Goal: Task Accomplishment & Management: Complete application form

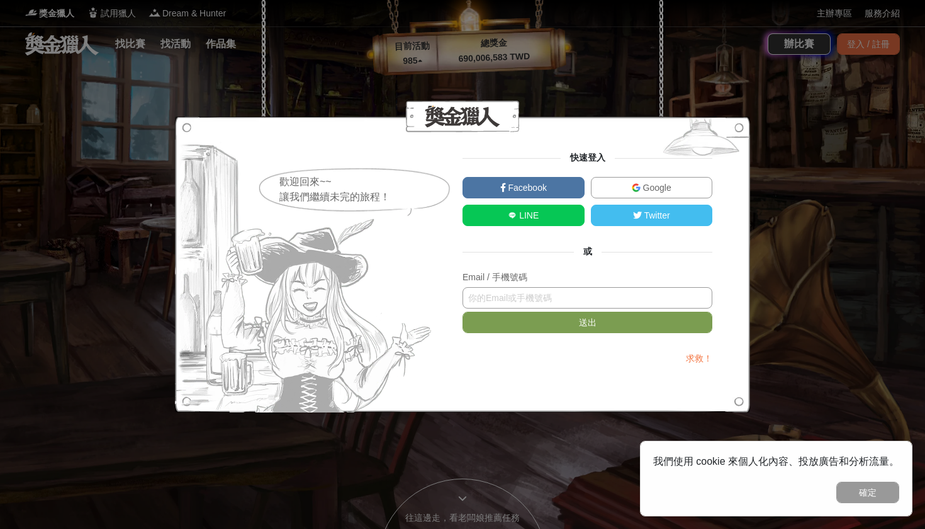
click at [509, 296] on input "text" at bounding box center [588, 297] width 250 height 21
click at [509, 305] on input "text" at bounding box center [588, 297] width 250 height 21
type input "ㄘ"
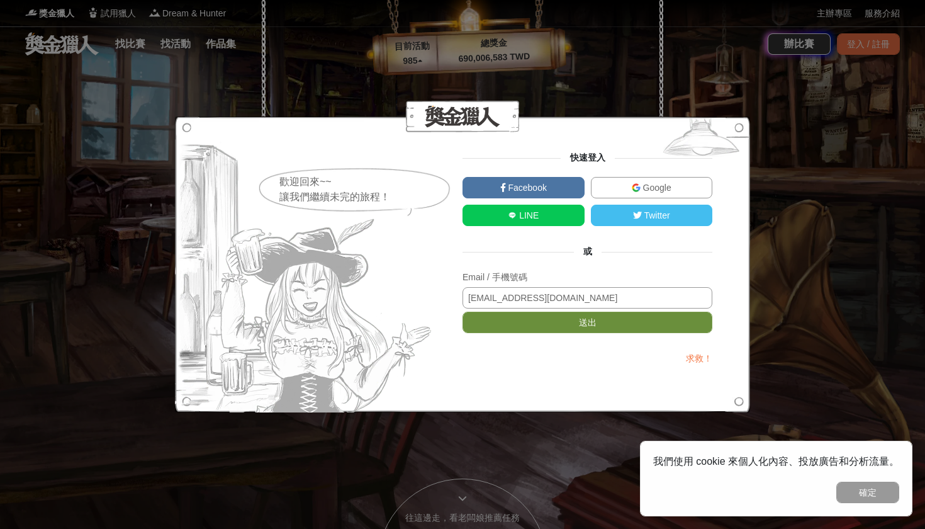
type input "[EMAIL_ADDRESS][DOMAIN_NAME]"
click at [536, 327] on button "送出" at bounding box center [588, 322] width 250 height 21
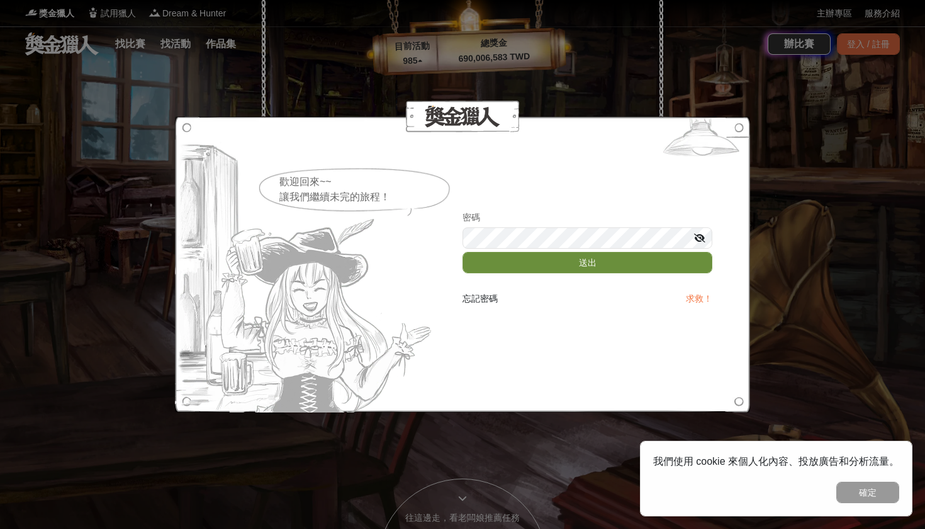
click at [553, 259] on button "送出" at bounding box center [588, 262] width 250 height 21
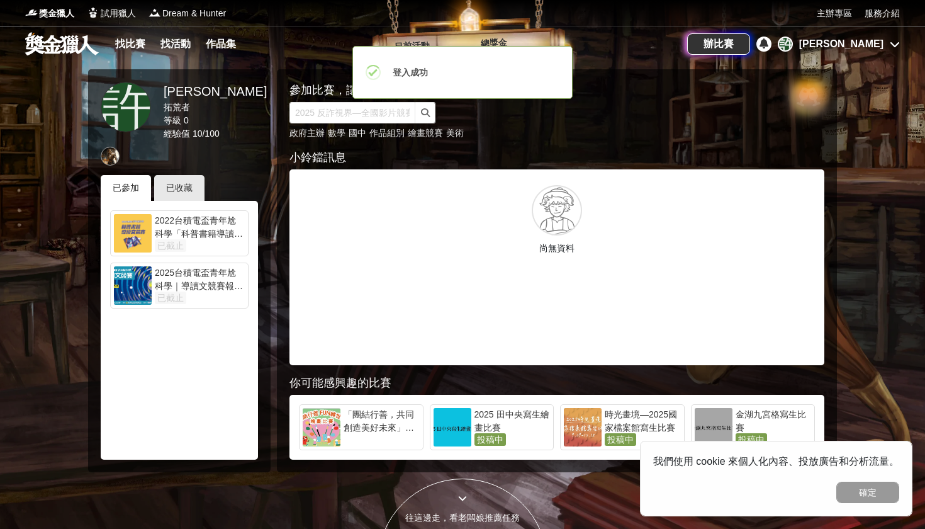
click at [197, 290] on div "2025台積電盃青年尬科學｜導讀文競賽報名網" at bounding box center [200, 278] width 90 height 25
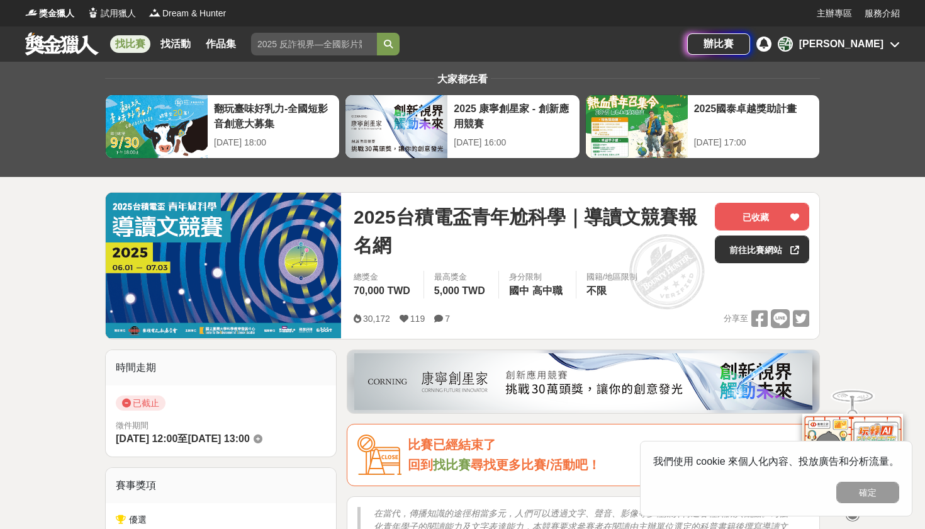
click at [879, 43] on div "[PERSON_NAME]" at bounding box center [841, 44] width 84 height 15
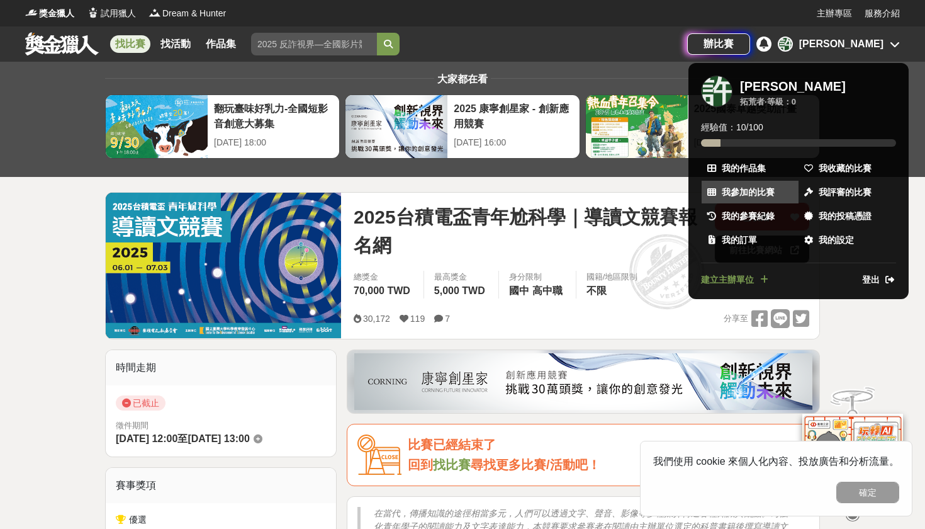
click at [753, 186] on span "我參加的比賽" at bounding box center [748, 192] width 53 height 13
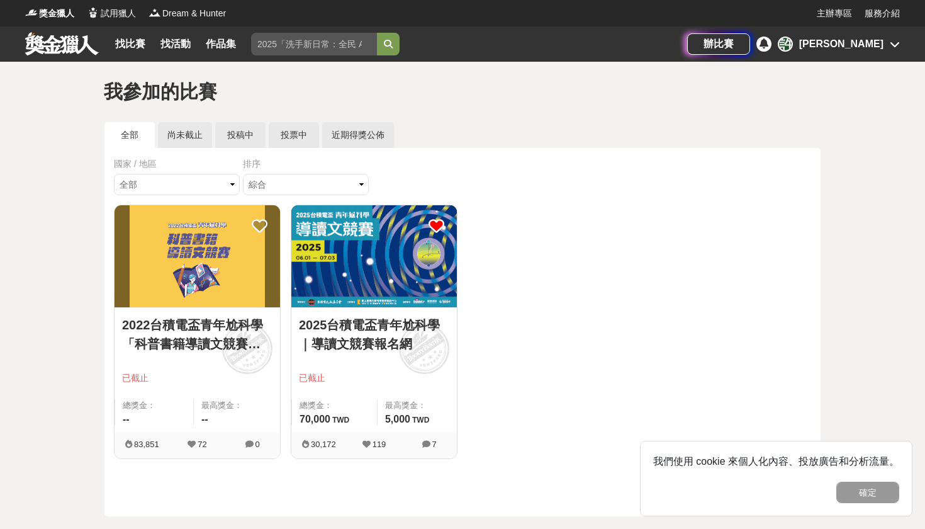
click at [876, 39] on div "[PERSON_NAME]" at bounding box center [841, 44] width 84 height 15
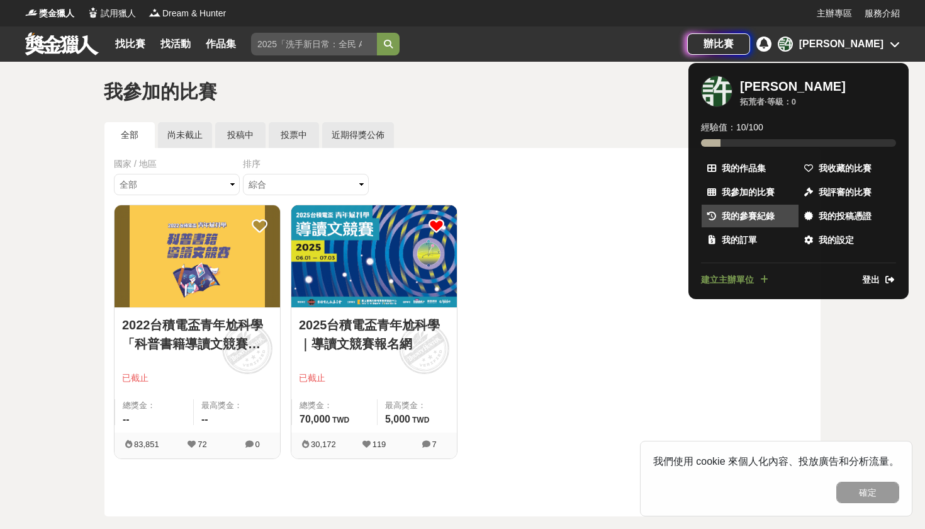
click at [752, 212] on span "我的參賽紀錄" at bounding box center [748, 216] width 53 height 13
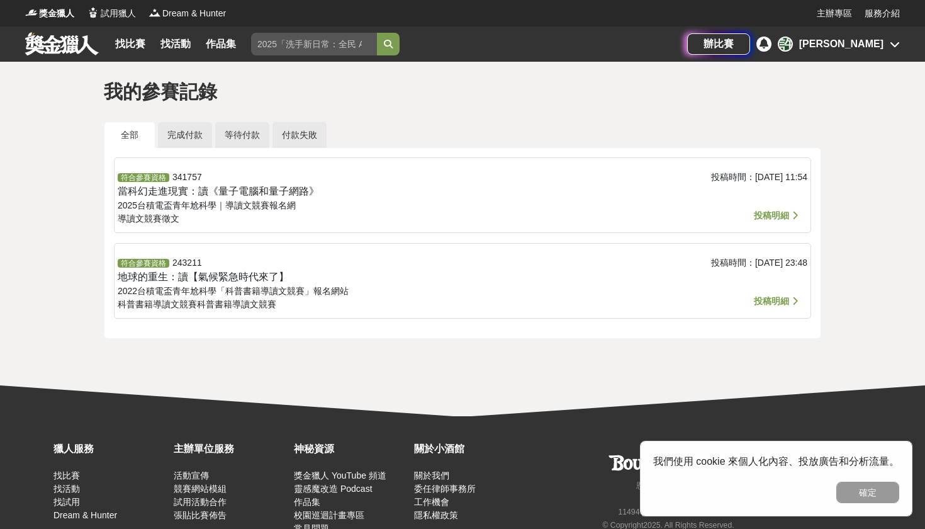
click at [780, 218] on span "投稿明細" at bounding box center [771, 215] width 35 height 10
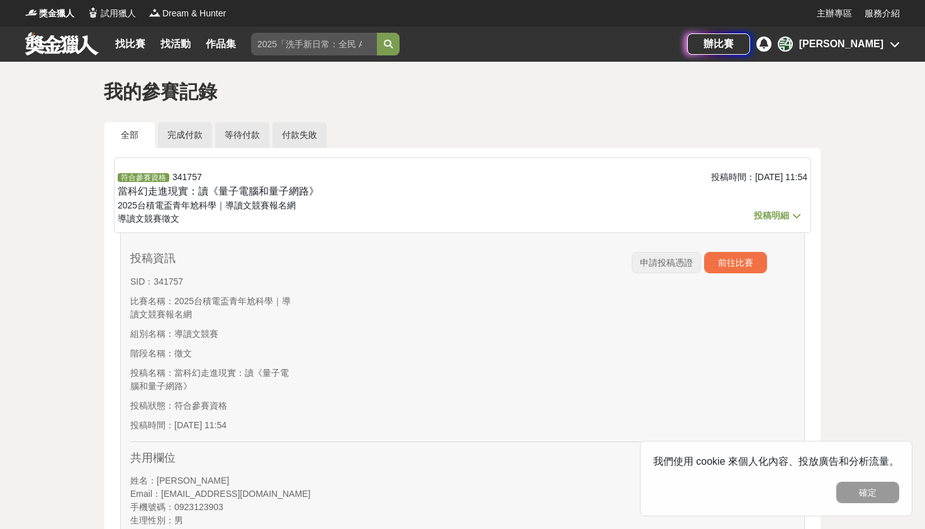
click at [678, 265] on span "申請投稿憑證" at bounding box center [666, 262] width 53 height 10
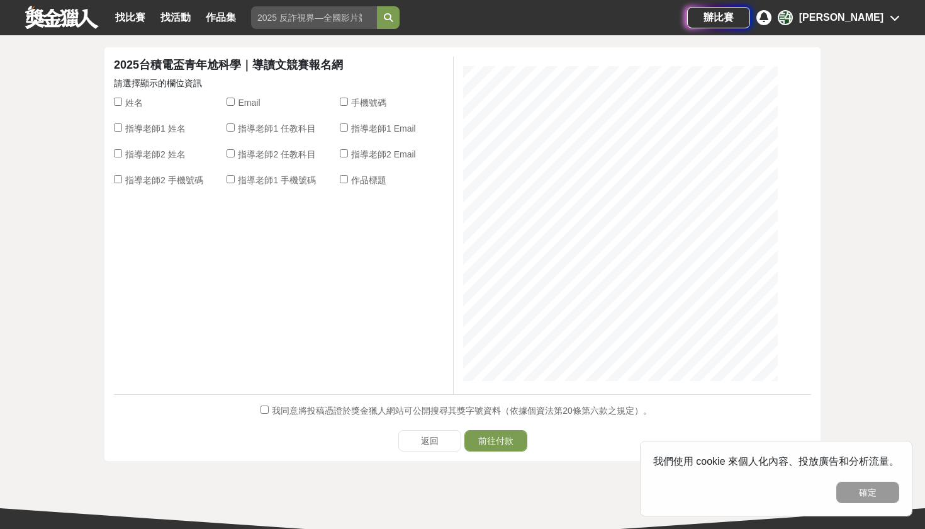
scroll to position [78, 0]
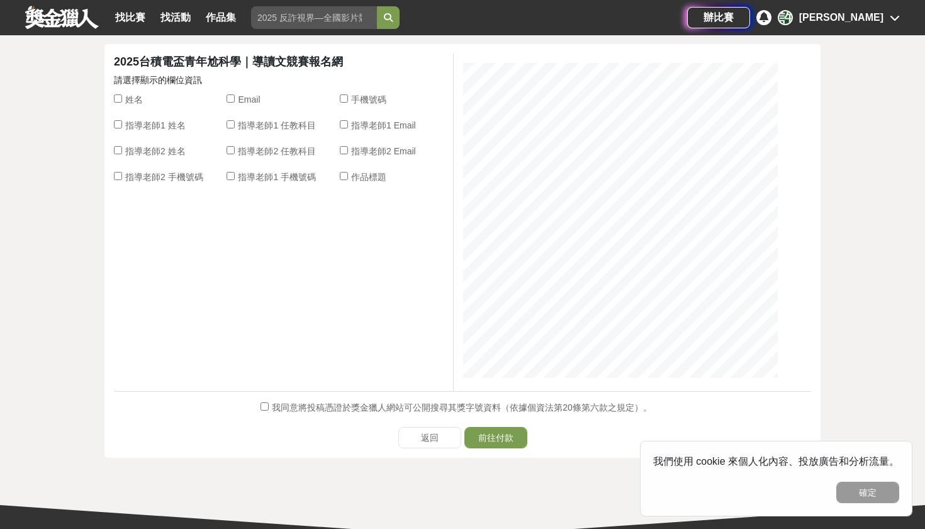
click at [118, 101] on input "姓名" at bounding box center [118, 98] width 8 height 8
checkbox input "true"
click at [121, 174] on div at bounding box center [118, 177] width 8 height 13
click at [121, 174] on input "指導老師2 手機號碼" at bounding box center [118, 176] width 8 height 8
checkbox input "true"
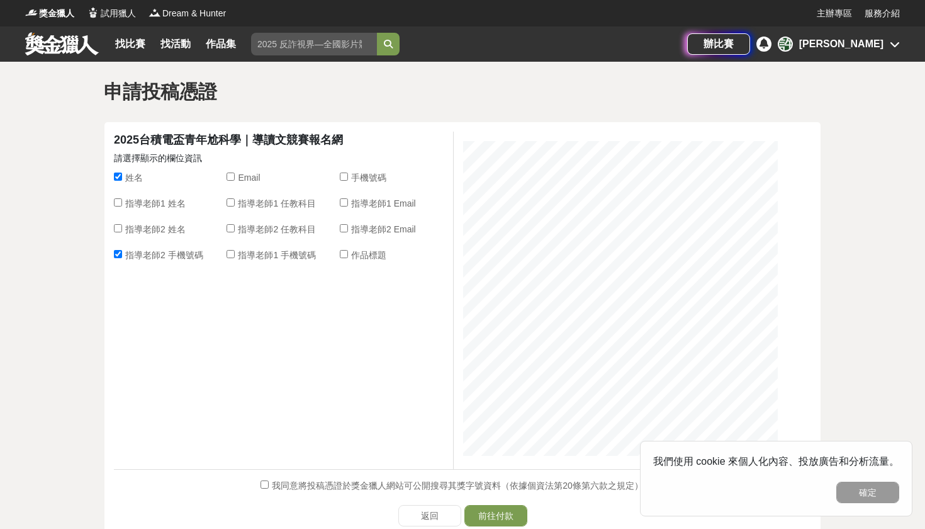
scroll to position [0, 0]
